Goal: Book appointment/travel/reservation

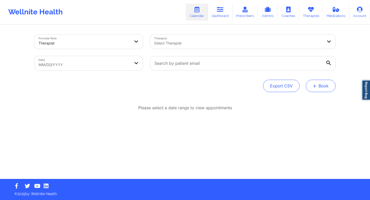
click at [289, 87] on button "+ Book" at bounding box center [321, 86] width 30 height 12
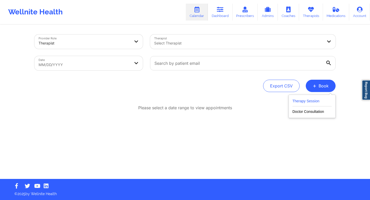
click at [289, 102] on button "Therapy Session" at bounding box center [311, 102] width 39 height 8
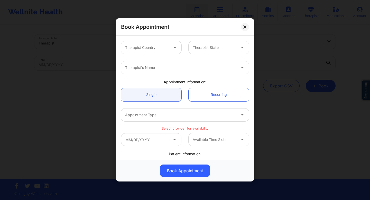
click at [172, 141] on icon at bounding box center [174, 138] width 5 height 4
click at [170, 50] on div at bounding box center [175, 47] width 12 height 13
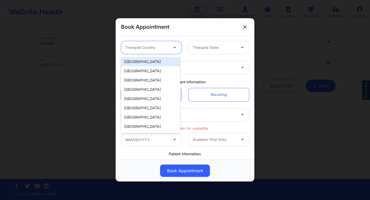
click at [157, 63] on div "[GEOGRAPHIC_DATA]" at bounding box center [150, 61] width 59 height 9
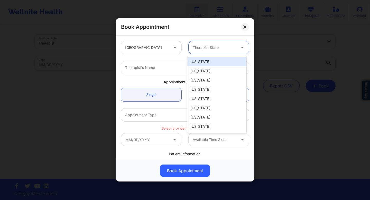
click at [196, 46] on div at bounding box center [214, 48] width 43 height 6
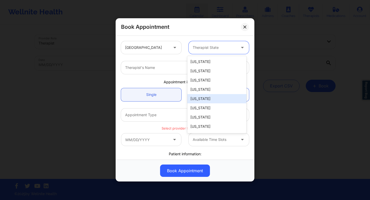
click at [196, 99] on div "[US_STATE]" at bounding box center [216, 98] width 59 height 9
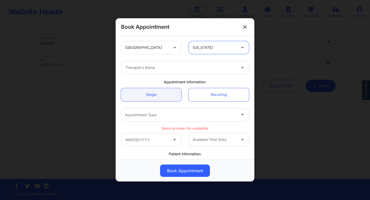
click at [189, 69] on div at bounding box center [180, 68] width 111 height 6
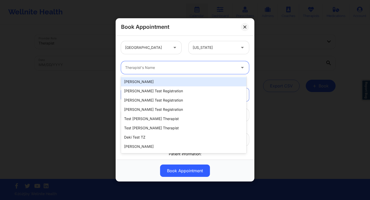
click at [178, 85] on div "[PERSON_NAME]" at bounding box center [183, 81] width 125 height 9
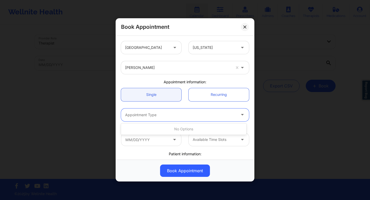
click at [185, 115] on div at bounding box center [180, 115] width 111 height 6
click at [191, 94] on link "Recurring" at bounding box center [218, 94] width 60 height 13
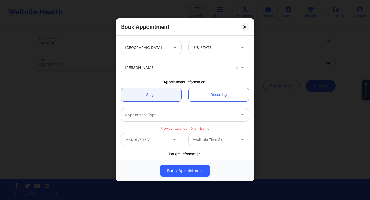
click at [177, 70] on div at bounding box center [178, 68] width 106 height 6
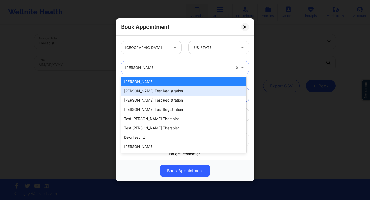
click at [170, 93] on div "[PERSON_NAME] Test Registration" at bounding box center [183, 90] width 125 height 9
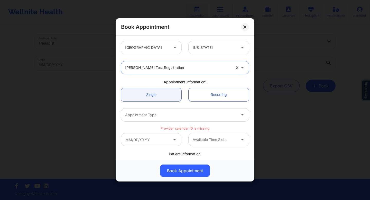
click at [172, 71] on div "[PERSON_NAME] Test Registration" at bounding box center [178, 67] width 106 height 13
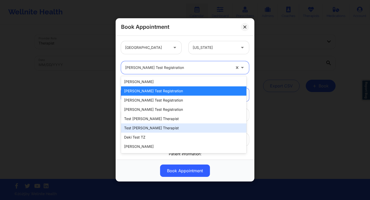
click at [156, 127] on div "test [PERSON_NAME] therapist" at bounding box center [183, 127] width 125 height 9
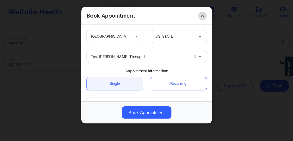
click at [203, 18] on button at bounding box center [203, 16] width 8 height 8
